Goal: Information Seeking & Learning: Learn about a topic

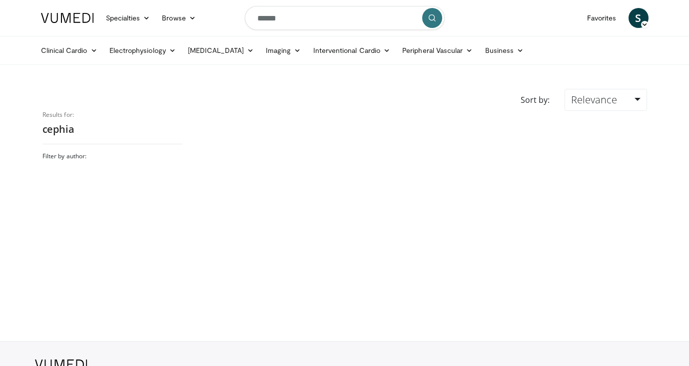
click at [301, 14] on input "******" at bounding box center [345, 18] width 200 height 24
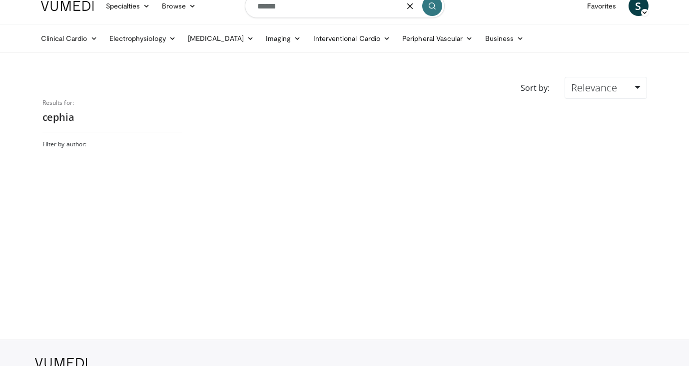
scroll to position [10, 0]
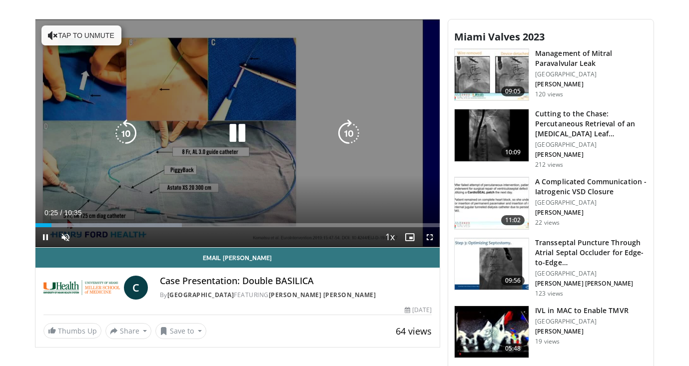
scroll to position [351, 0]
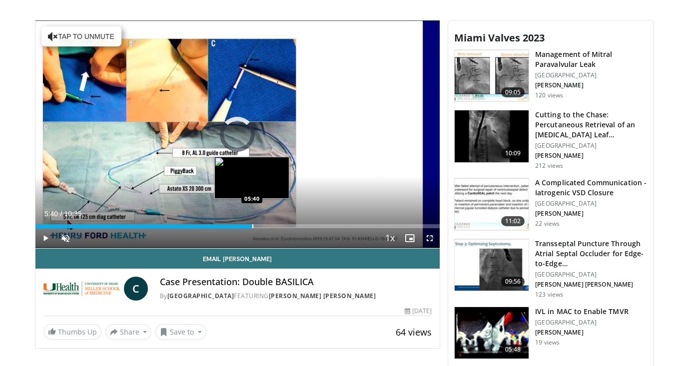
click at [252, 225] on div "Progress Bar" at bounding box center [252, 226] width 1 height 4
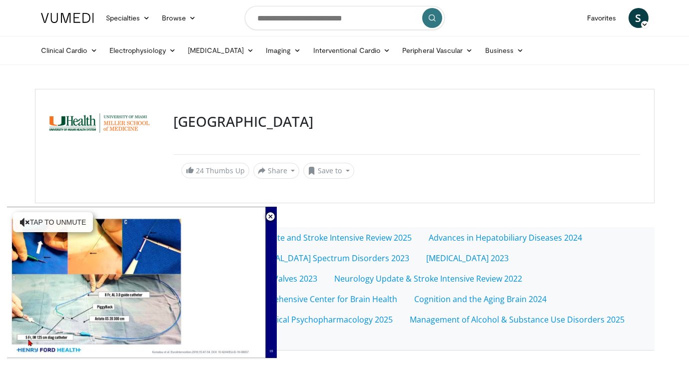
scroll to position [0, 0]
click at [274, 18] on input "Search topics, interventions" at bounding box center [345, 18] width 200 height 24
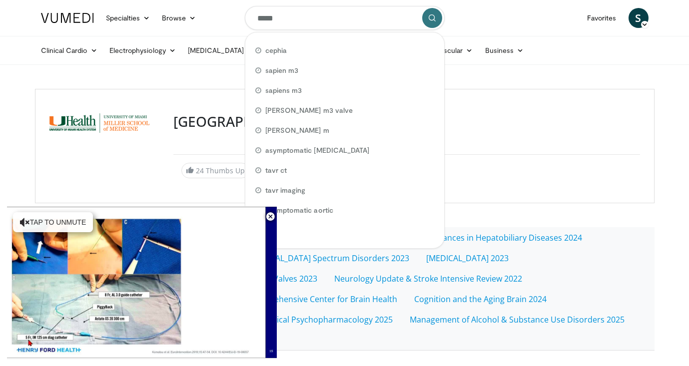
type input "******"
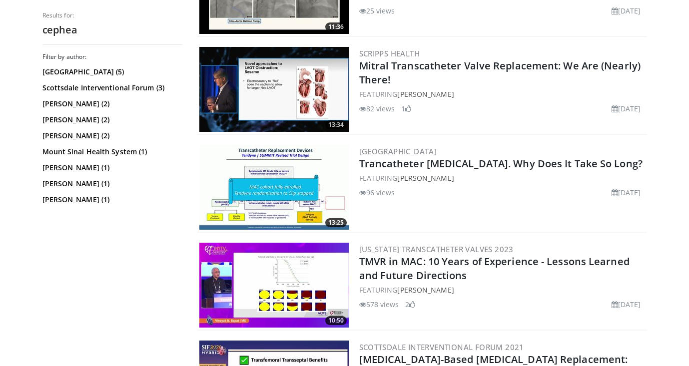
scroll to position [849, 0]
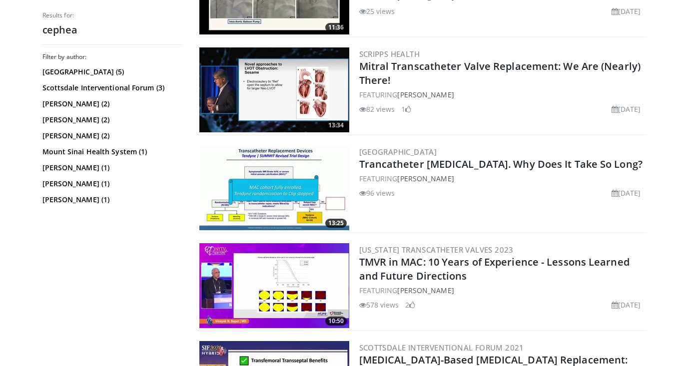
click at [275, 77] on img at bounding box center [274, 89] width 150 height 85
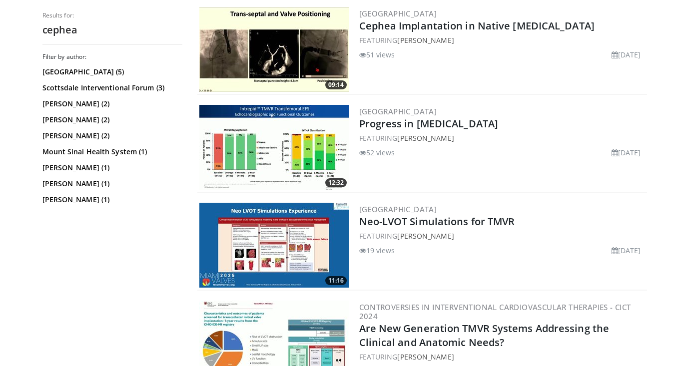
scroll to position [416, 0]
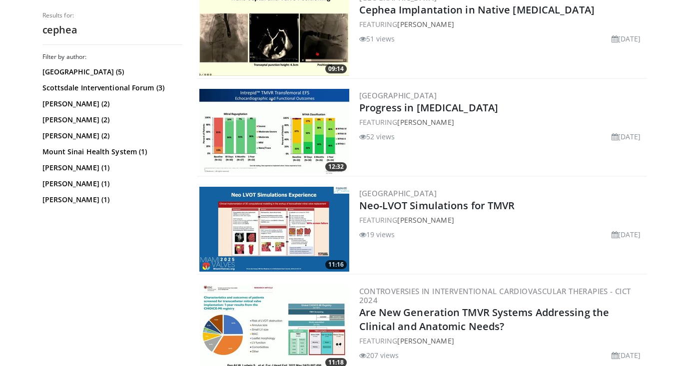
click at [303, 141] on img at bounding box center [274, 131] width 150 height 85
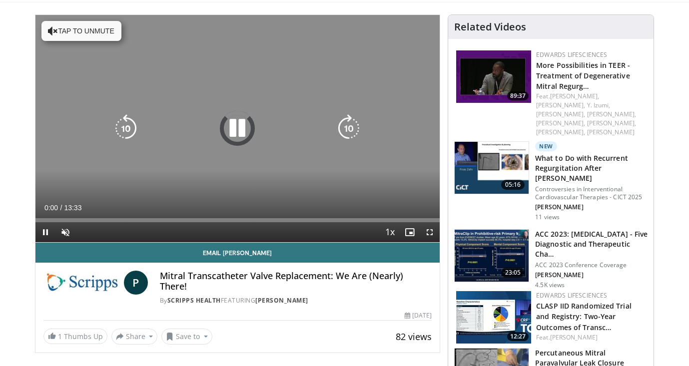
scroll to position [63, 0]
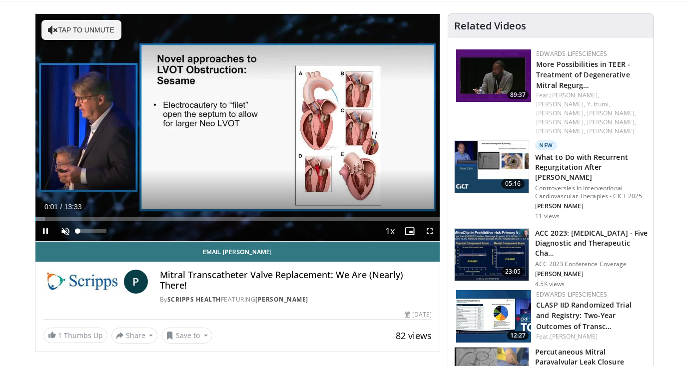
click at [67, 230] on span "Video Player" at bounding box center [65, 231] width 20 height 20
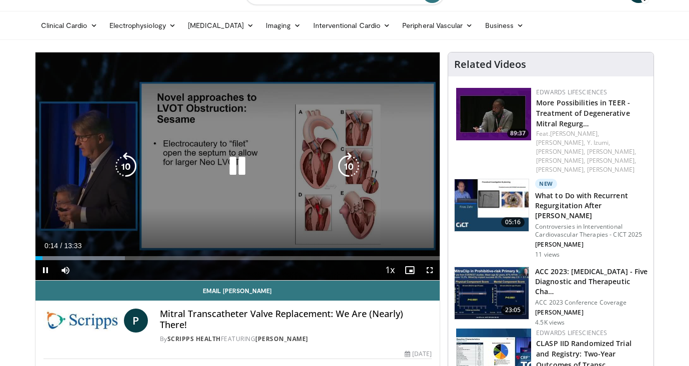
scroll to position [29, 0]
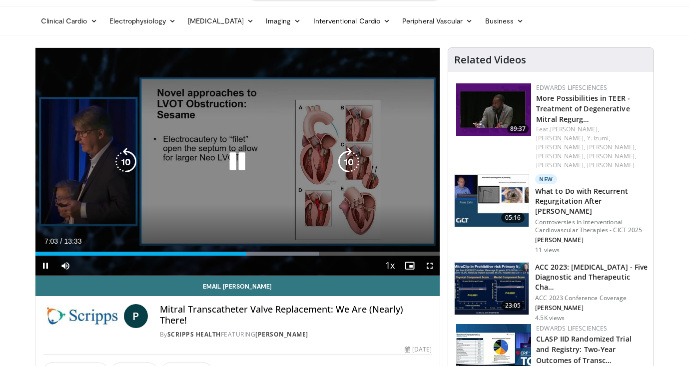
click at [243, 131] on div "10 seconds Tap to unmute" at bounding box center [237, 162] width 405 height 228
click at [203, 206] on div "10 seconds Tap to unmute" at bounding box center [237, 162] width 405 height 228
click at [144, 142] on div "10 seconds Tap to unmute" at bounding box center [237, 162] width 405 height 228
click at [168, 132] on div "10 seconds Tap to unmute" at bounding box center [237, 162] width 405 height 228
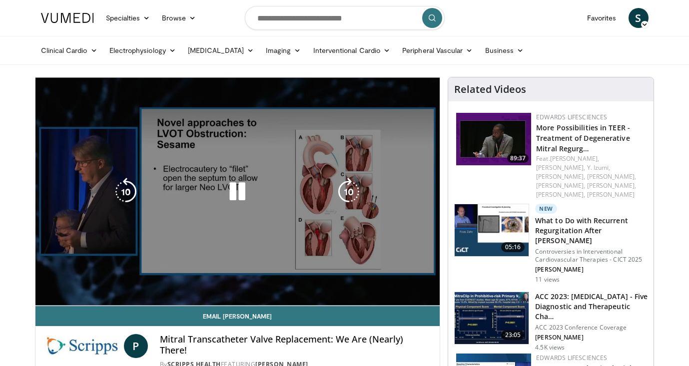
scroll to position [0, 0]
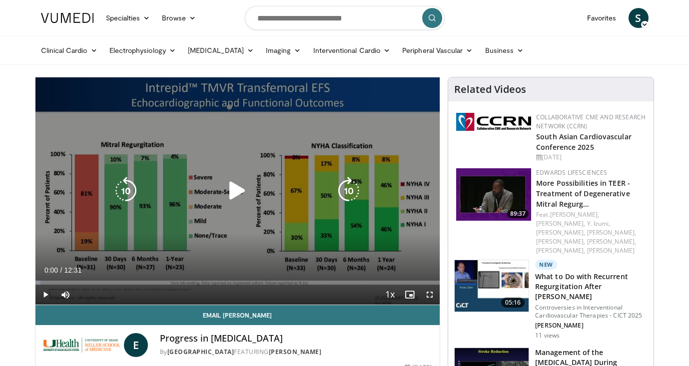
click at [230, 188] on icon "Video Player" at bounding box center [237, 191] width 28 height 28
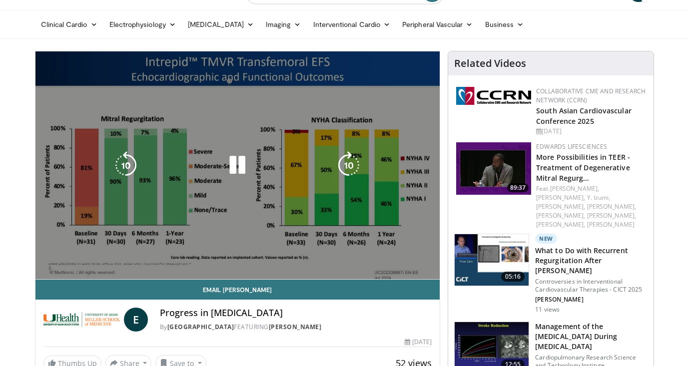
scroll to position [26, 0]
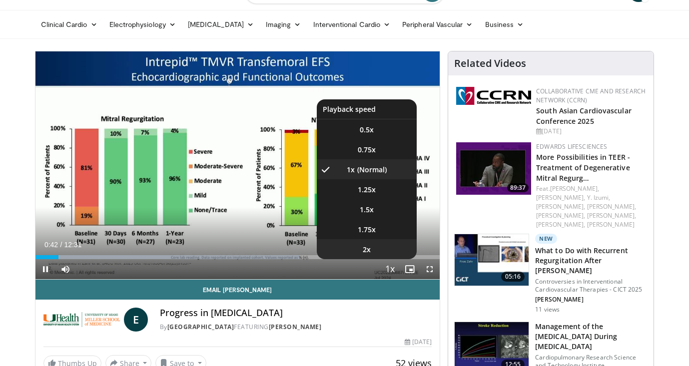
click at [368, 251] on span "2x" at bounding box center [367, 250] width 8 height 10
click at [369, 172] on li "1x" at bounding box center [367, 169] width 100 height 20
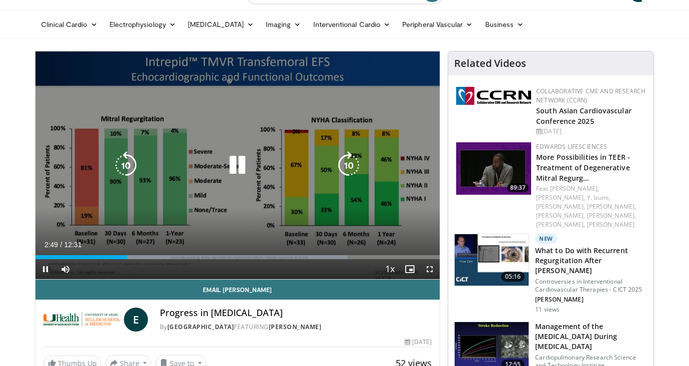
click at [318, 230] on div "10 seconds Tap to unmute" at bounding box center [237, 165] width 405 height 228
click at [208, 147] on div "10 seconds Tap to unmute" at bounding box center [237, 165] width 405 height 228
click at [200, 236] on div "10 seconds Tap to unmute" at bounding box center [237, 165] width 405 height 228
click at [199, 172] on div "Video Player" at bounding box center [237, 165] width 243 height 20
click at [186, 179] on div "10 seconds Tap to unmute" at bounding box center [237, 165] width 405 height 228
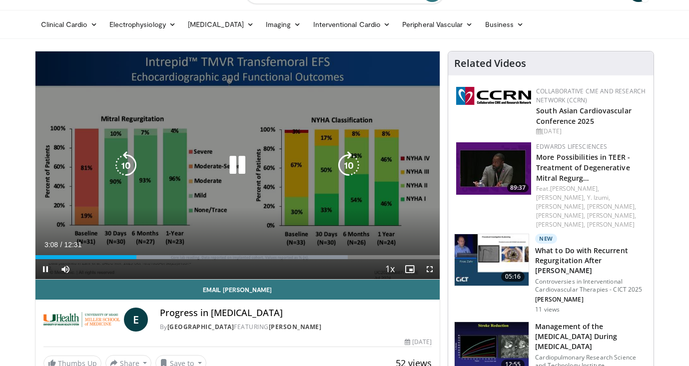
click at [296, 212] on div "10 seconds Tap to unmute" at bounding box center [237, 165] width 405 height 228
click at [185, 130] on div "10 seconds Tap to unmute" at bounding box center [237, 165] width 405 height 228
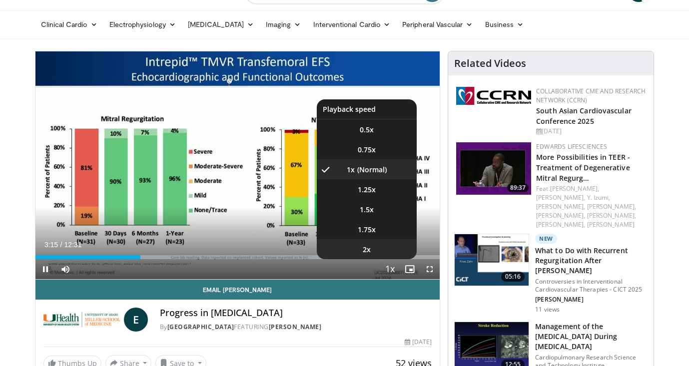
click at [370, 247] on span "2x" at bounding box center [367, 250] width 8 height 10
click at [373, 168] on li "1x" at bounding box center [367, 169] width 100 height 20
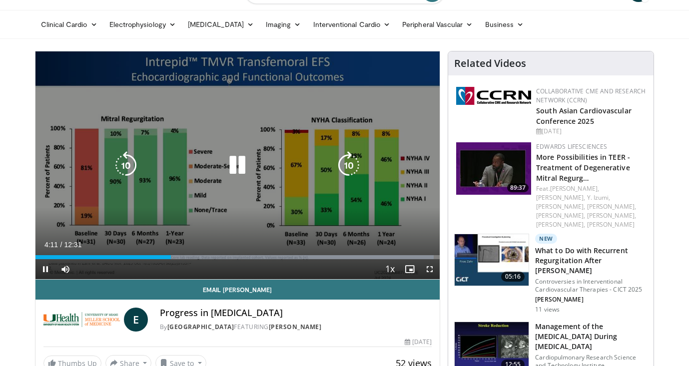
click at [338, 218] on div "10 seconds Tap to unmute" at bounding box center [237, 165] width 405 height 228
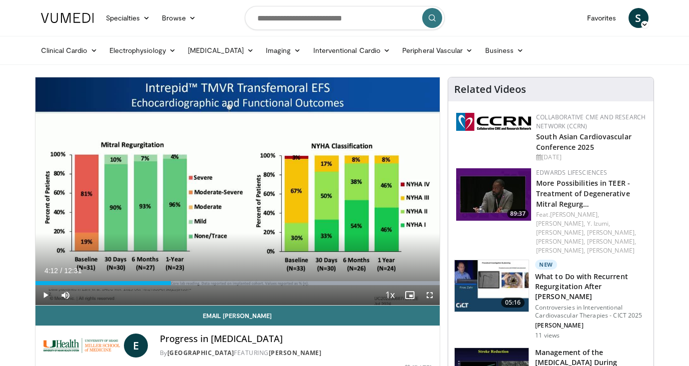
scroll to position [0, 0]
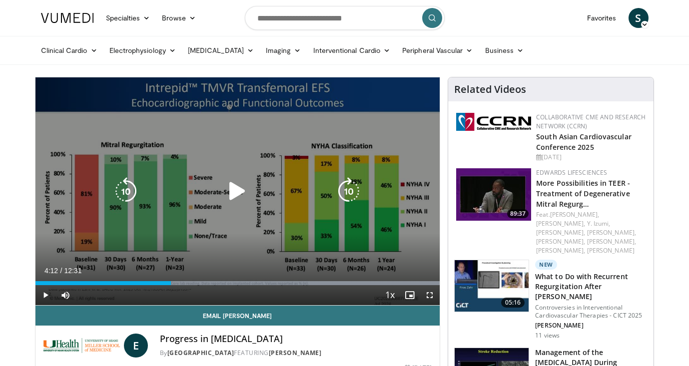
click at [284, 250] on div "10 seconds Tap to unmute" at bounding box center [237, 191] width 405 height 228
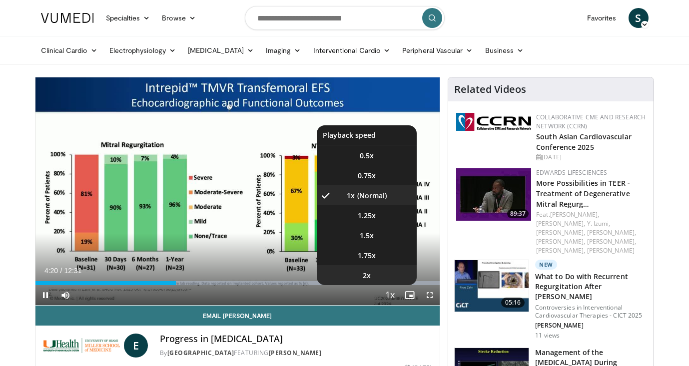
click at [374, 273] on li "2x" at bounding box center [367, 275] width 100 height 20
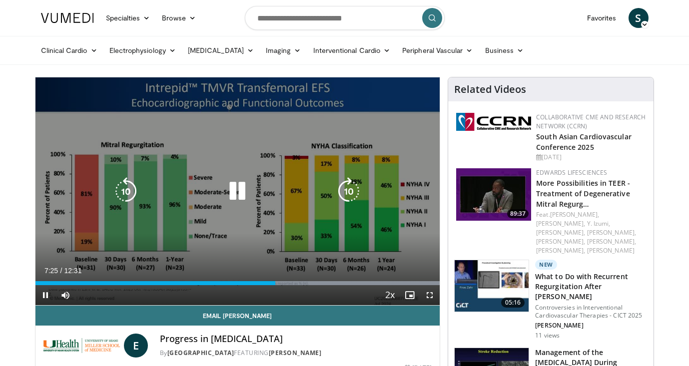
click at [194, 155] on div "10 seconds Tap to unmute" at bounding box center [237, 191] width 405 height 228
